Goal: Information Seeking & Learning: Learn about a topic

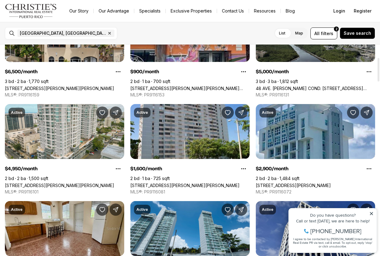
scroll to position [17, 0]
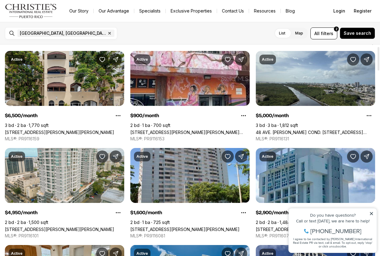
click at [300, 38] on label "Map" at bounding box center [299, 33] width 18 height 11
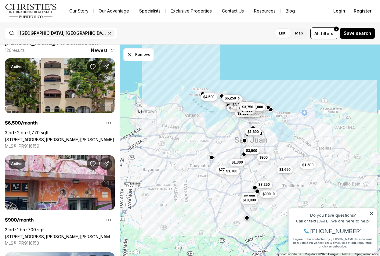
click at [372, 213] on icon at bounding box center [371, 213] width 3 height 3
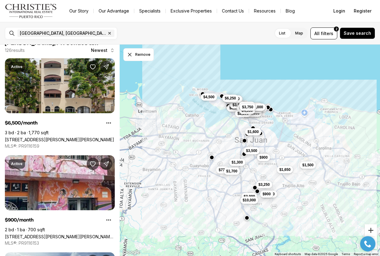
click at [370, 229] on button "Zoom in" at bounding box center [371, 230] width 12 height 12
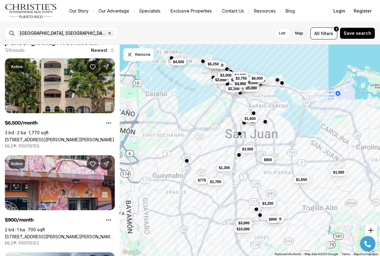
click at [370, 229] on button "Zoom in" at bounding box center [371, 230] width 12 height 12
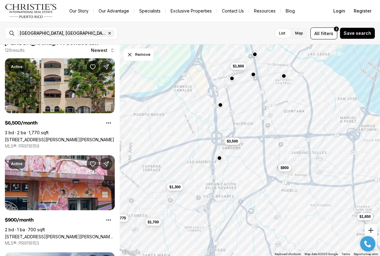
click at [370, 229] on button "Zoom in" at bounding box center [371, 230] width 12 height 12
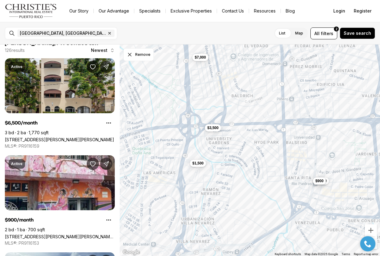
drag, startPoint x: 259, startPoint y: 204, endPoint x: 341, endPoint y: 162, distance: 91.9
click at [341, 162] on div "$1,500 $3,500 $7,000 $1,100 $900" at bounding box center [250, 151] width 260 height 212
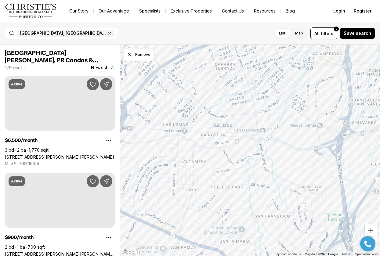
drag, startPoint x: 276, startPoint y: 169, endPoint x: 148, endPoint y: 242, distance: 147.4
click at [149, 241] on div at bounding box center [250, 151] width 260 height 212
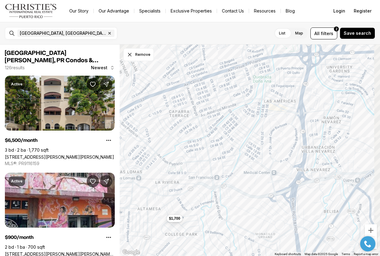
drag, startPoint x: 198, startPoint y: 192, endPoint x: 136, endPoint y: 256, distance: 89.2
click at [136, 256] on div "$775 $1,700 Keyboard shortcuts Map Data Map data ©2025 Google Map data ©2025 Go…" at bounding box center [250, 151] width 260 height 212
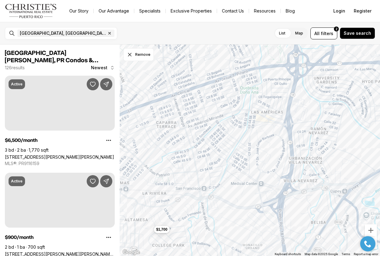
drag, startPoint x: 197, startPoint y: 185, endPoint x: 154, endPoint y: 223, distance: 57.5
click at [153, 223] on div "$1,700" at bounding box center [250, 151] width 260 height 212
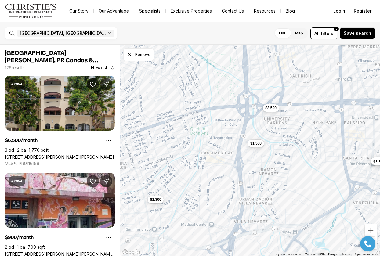
click at [374, 239] on div at bounding box center [367, 243] width 21 height 15
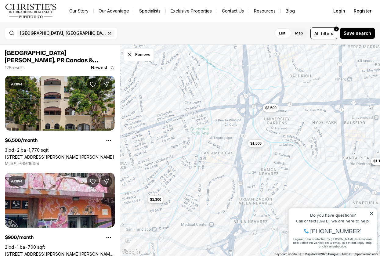
click at [320, 197] on div "$1,300 $3,500 $1,500 $900 $1,100" at bounding box center [250, 151] width 260 height 212
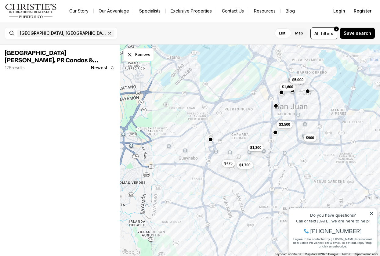
drag, startPoint x: 227, startPoint y: 181, endPoint x: 230, endPoint y: 146, distance: 35.2
click at [230, 146] on div "$1,300 $3,500 $900 $1,600 $775 $1,700 $5,000" at bounding box center [250, 151] width 260 height 212
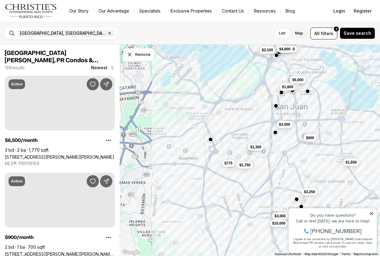
click at [257, 148] on span "$1,300" at bounding box center [255, 147] width 11 height 5
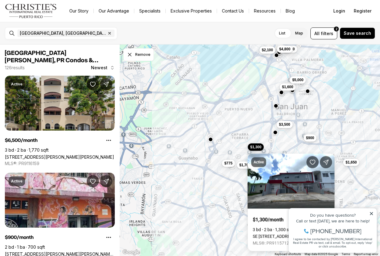
click at [234, 170] on div "$1,300 $3,500 $900 $1,600 $775 $1,700 $5,000 $3,250 $1,700 $900 $5,000 $4,800 $…" at bounding box center [250, 151] width 260 height 212
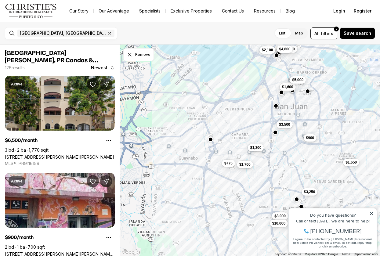
click at [240, 166] on span "$1,700" at bounding box center [244, 164] width 11 height 5
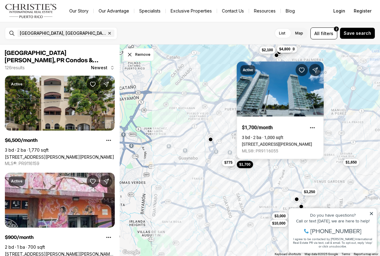
click at [230, 165] on span "$775" at bounding box center [228, 162] width 8 height 5
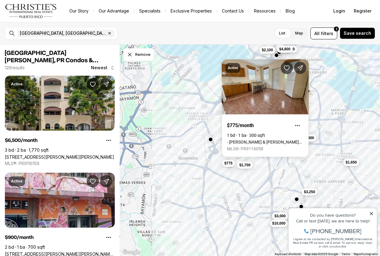
click at [337, 129] on div "$1,300 $3,500 $900 $1,600 $775 $1,700 $5,000 $3,250 $1,700 $900 $5,000 $4,800 $…" at bounding box center [250, 151] width 260 height 212
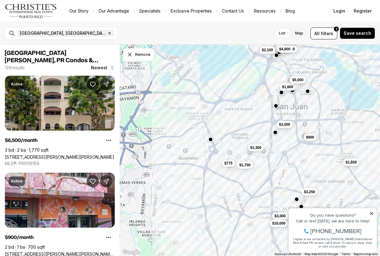
click at [312, 140] on span "$900" at bounding box center [310, 137] width 8 height 5
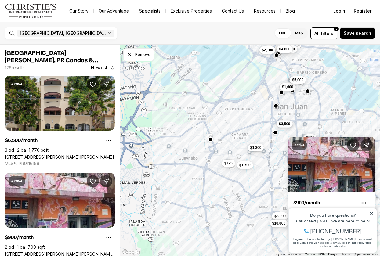
click at [283, 126] on span "$3,500" at bounding box center [284, 123] width 11 height 5
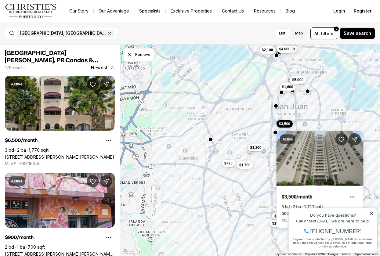
click at [259, 168] on div "$1,300 $3,500 $900 $1,600 $775 $1,700 $5,000 $3,250 $1,700 $900 $5,000 $4,800 $…" at bounding box center [250, 151] width 260 height 212
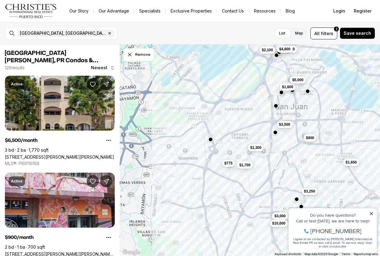
click at [308, 190] on span "$3,250" at bounding box center [309, 191] width 11 height 5
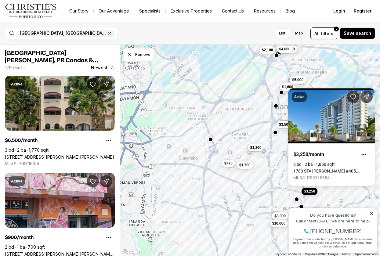
click at [270, 184] on div "$1,300 $3,500 $900 $1,600 $775 $1,700 $5,000 $3,250 $1,700 $900 $5,000 $4,800 $…" at bounding box center [250, 151] width 260 height 212
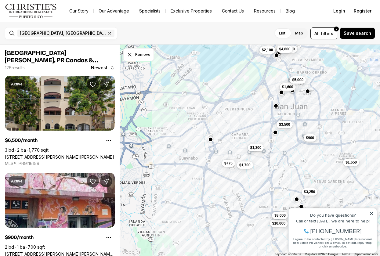
click at [281, 217] on span "$3,000" at bounding box center [279, 215] width 11 height 5
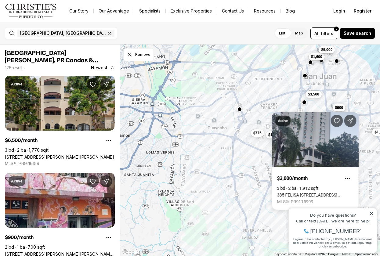
drag, startPoint x: 210, startPoint y: 212, endPoint x: 243, endPoint y: 169, distance: 54.6
click at [243, 169] on div "$1,300 $3,500 $900 $1,600 $775 $1,700 $5,000 $3,250 $1,700 $900 $5,000 $4,800 $…" at bounding box center [250, 151] width 260 height 212
